Goal: Task Accomplishment & Management: Manage account settings

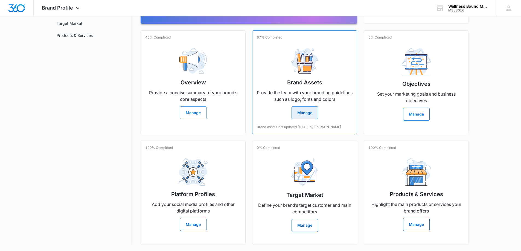
click at [302, 110] on div "67% Completed Brand Assets Provide the team with your branding guidelines such …" at bounding box center [304, 82] width 105 height 104
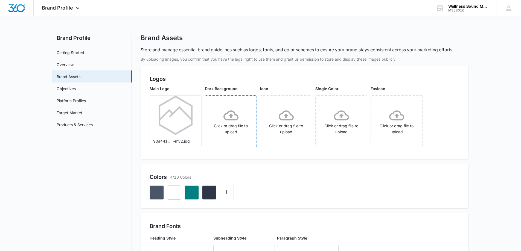
click at [224, 112] on icon at bounding box center [231, 115] width 15 height 15
click at [249, 102] on icon "More" at bounding box center [249, 102] width 7 height 7
click at [260, 124] on div "Delete" at bounding box center [260, 126] width 18 height 4
click at [234, 122] on icon at bounding box center [231, 115] width 15 height 15
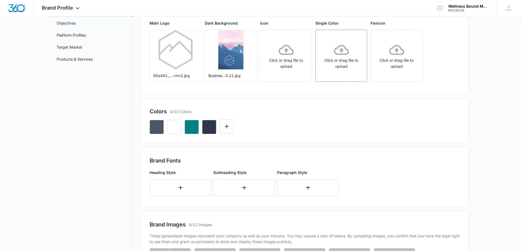
scroll to position [73, 0]
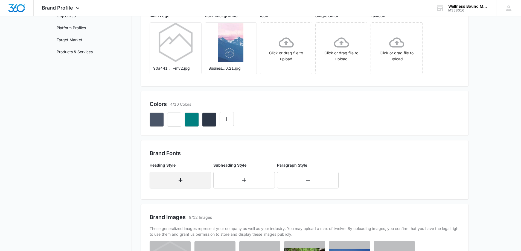
click at [197, 179] on button "button" at bounding box center [181, 180] width 62 height 17
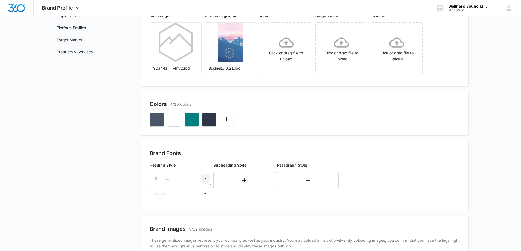
click at [203, 176] on div "Select..." at bounding box center [181, 178] width 62 height 13
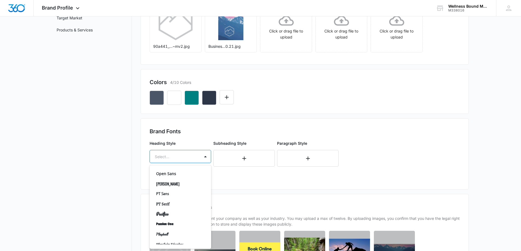
scroll to position [292, 0]
click at [181, 198] on p "PT Serif" at bounding box center [179, 198] width 47 height 6
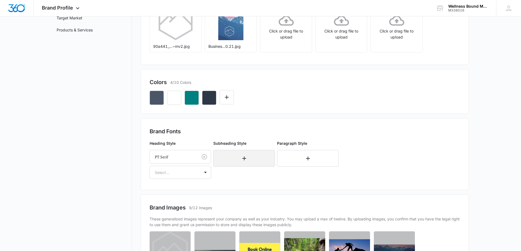
click at [249, 157] on button "button" at bounding box center [244, 158] width 62 height 17
click at [249, 157] on div at bounding box center [238, 156] width 38 height 7
click at [364, 170] on div "Brand Fonts Heading Style PT Serif Select... Subheading Style Select... Select.…" at bounding box center [305, 154] width 310 height 54
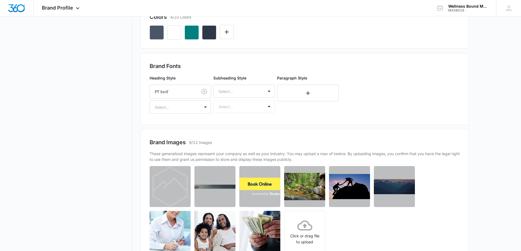
scroll to position [168, 0]
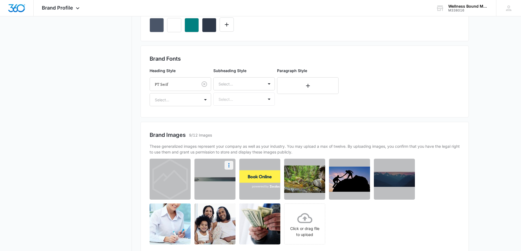
click at [229, 164] on icon "More" at bounding box center [228, 165] width 1 height 4
click at [220, 187] on div "Delete" at bounding box center [211, 189] width 18 height 4
click at [273, 165] on icon "More" at bounding box center [274, 165] width 7 height 7
click at [262, 190] on div "Delete" at bounding box center [256, 189] width 18 height 4
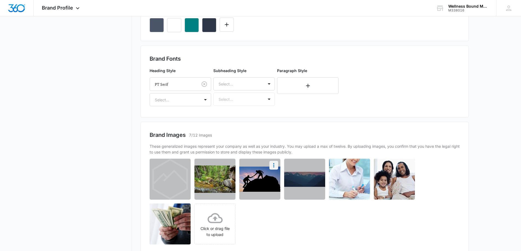
click at [276, 163] on icon "More" at bounding box center [274, 165] width 7 height 7
click at [257, 190] on div "Delete" at bounding box center [256, 189] width 18 height 4
click at [231, 163] on icon "More" at bounding box center [229, 165] width 7 height 7
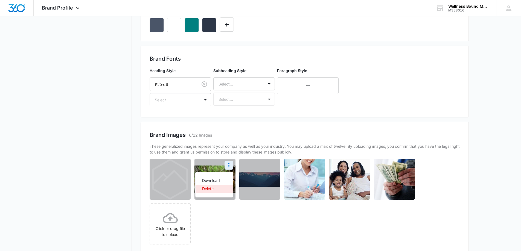
click at [219, 188] on div "Delete" at bounding box center [211, 189] width 18 height 4
click at [318, 164] on icon "More" at bounding box center [318, 165] width 7 height 7
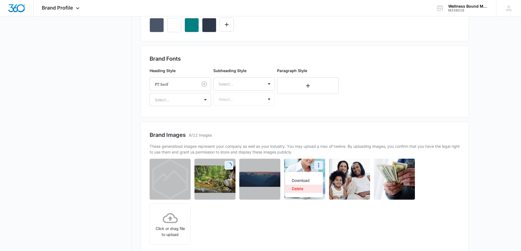
click at [304, 188] on div "Delete" at bounding box center [301, 189] width 18 height 4
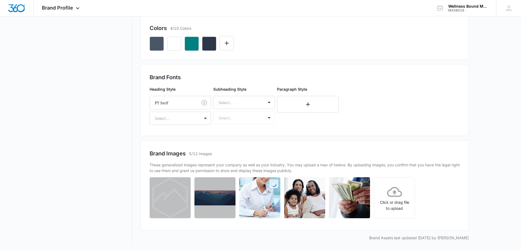
click at [364, 163] on p "These generalized images represent your company as well as your industry. You m…" at bounding box center [305, 167] width 310 height 11
click at [318, 185] on icon "More" at bounding box center [318, 184] width 7 height 7
click at [304, 207] on div "Delete" at bounding box center [301, 208] width 18 height 4
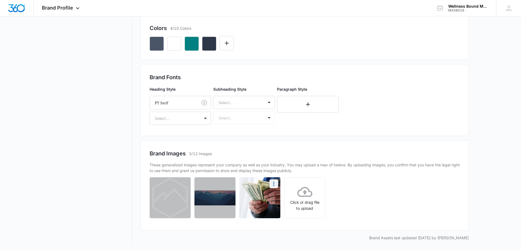
click at [275, 184] on icon "More" at bounding box center [274, 184] width 7 height 7
click at [262, 208] on div "Delete" at bounding box center [256, 208] width 18 height 4
click at [217, 199] on img at bounding box center [215, 198] width 41 height 15
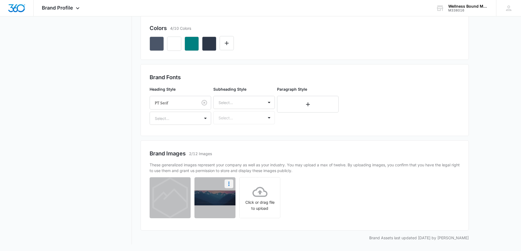
click at [229, 182] on icon "More" at bounding box center [228, 184] width 1 height 4
click at [216, 199] on div "Download" at bounding box center [211, 200] width 18 height 4
click at [228, 182] on icon "More" at bounding box center [229, 184] width 7 height 7
drag, startPoint x: 211, startPoint y: 209, endPoint x: 212, endPoint y: 205, distance: 3.9
click at [211, 208] on div "Delete" at bounding box center [211, 208] width 18 height 4
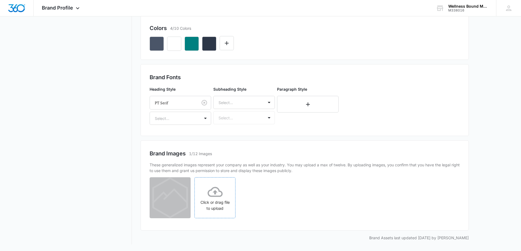
click at [217, 194] on icon at bounding box center [215, 192] width 15 height 15
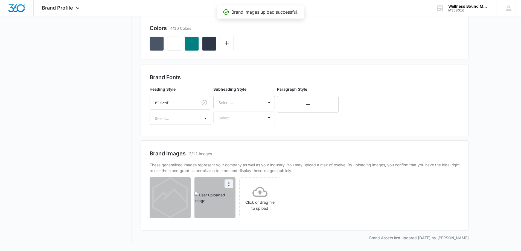
drag, startPoint x: 228, startPoint y: 184, endPoint x: 228, endPoint y: 181, distance: 2.7
click at [228, 184] on icon "More" at bounding box center [229, 184] width 7 height 7
click at [215, 209] on div "Delete" at bounding box center [211, 208] width 18 height 4
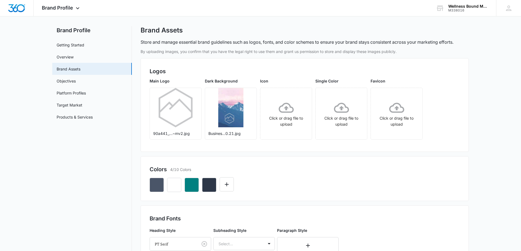
scroll to position [3, 0]
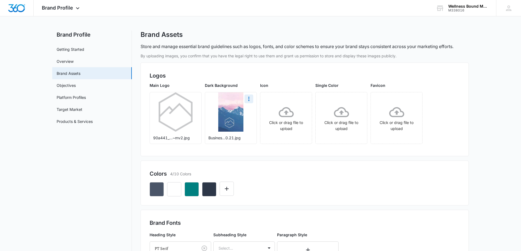
click at [230, 114] on img at bounding box center [230, 111] width 25 height 39
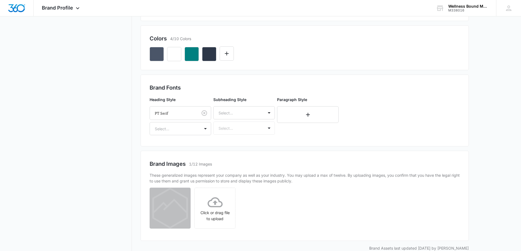
scroll to position [149, 0]
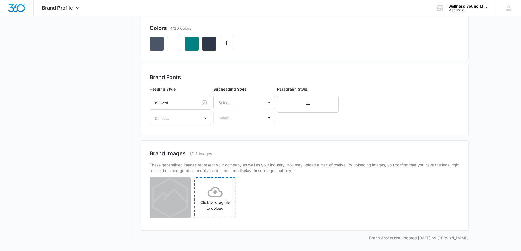
click at [217, 193] on icon at bounding box center [215, 192] width 15 height 15
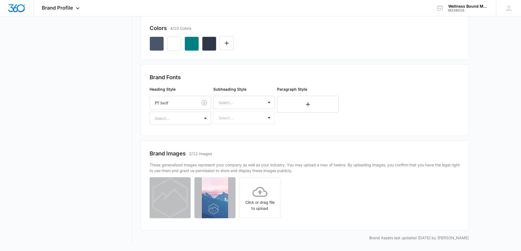
click at [314, 183] on div "Click or drag file to upload" at bounding box center [305, 200] width 310 height 44
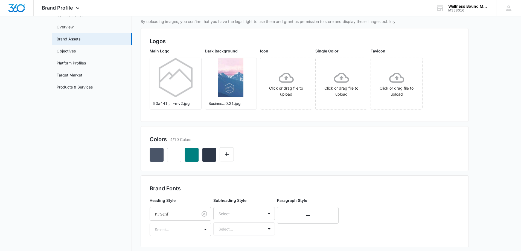
scroll to position [3, 0]
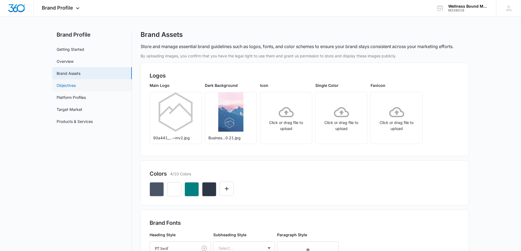
click at [73, 86] on link "Objectives" at bounding box center [66, 86] width 19 height 6
